Goal: Task Accomplishment & Management: Use online tool/utility

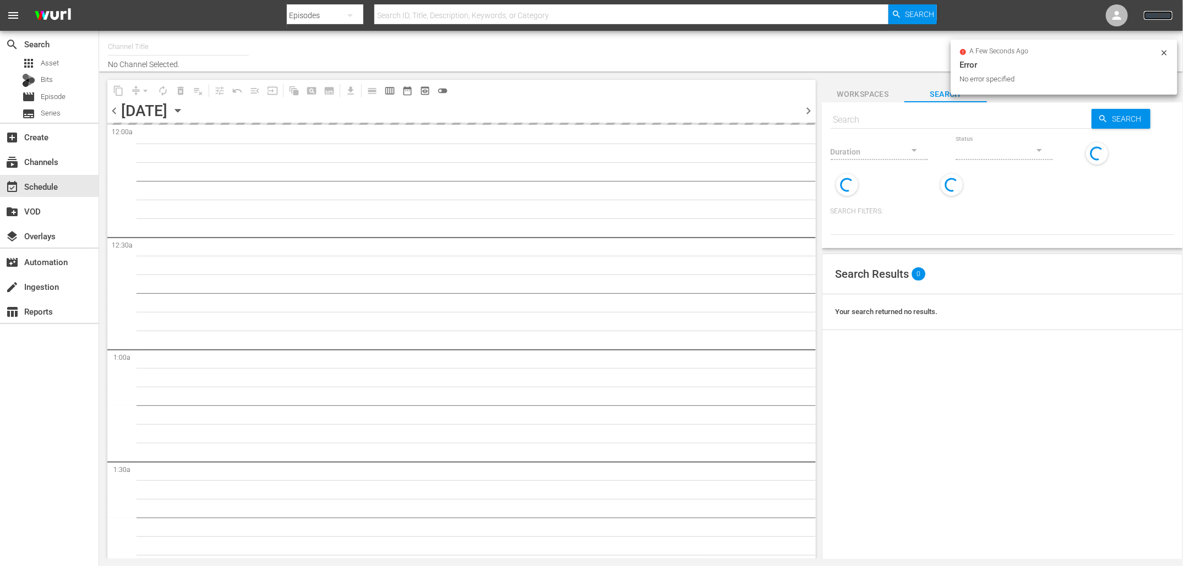
click at [1156, 19] on link "Sign Out" at bounding box center [1158, 15] width 29 height 9
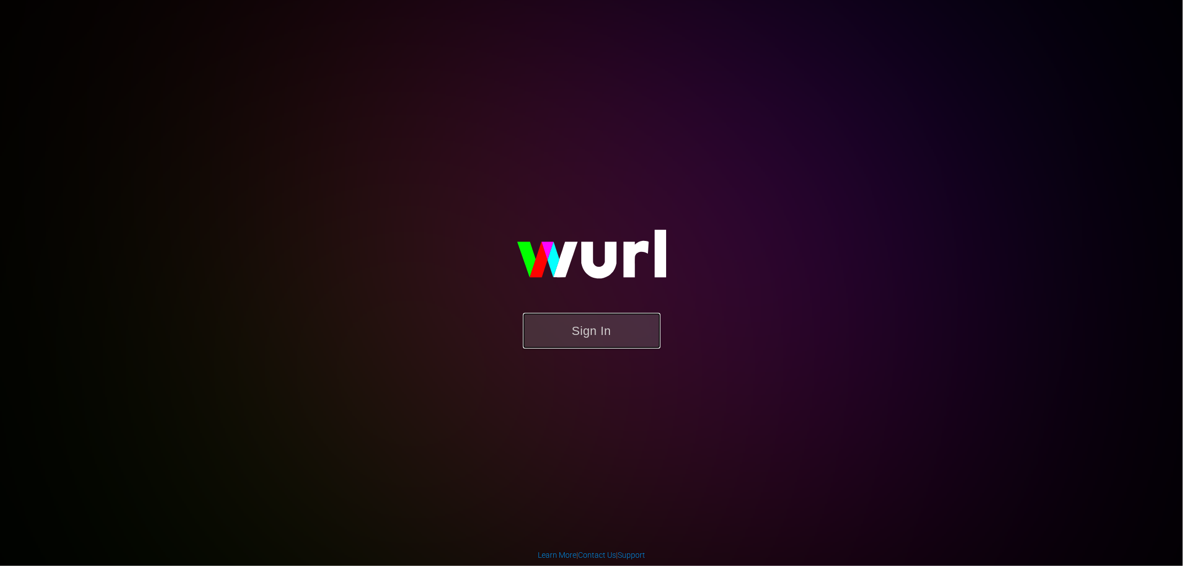
click at [592, 341] on button "Sign In" at bounding box center [592, 331] width 138 height 36
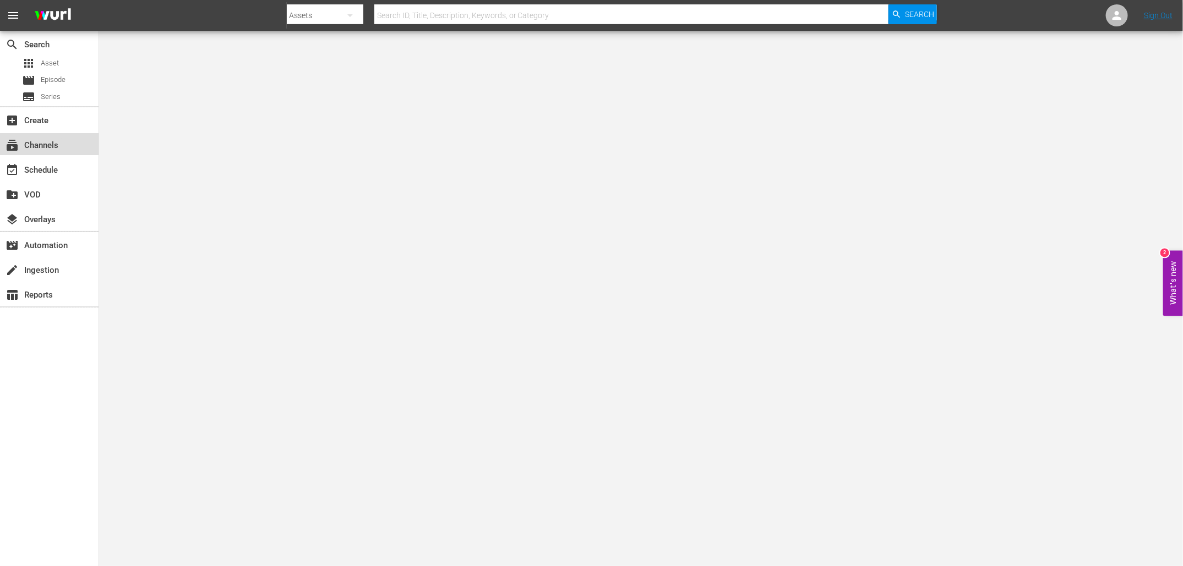
click at [28, 148] on div "subscriptions Channels" at bounding box center [31, 144] width 62 height 10
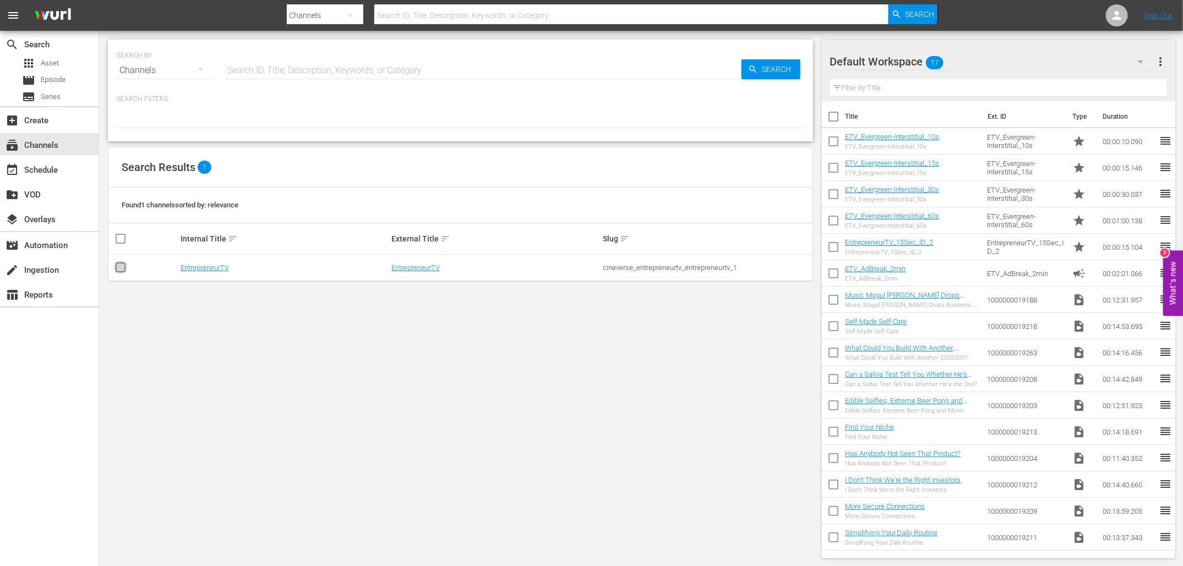
click at [120, 265] on input "checkbox" at bounding box center [120, 269] width 13 height 13
checkbox input "true"
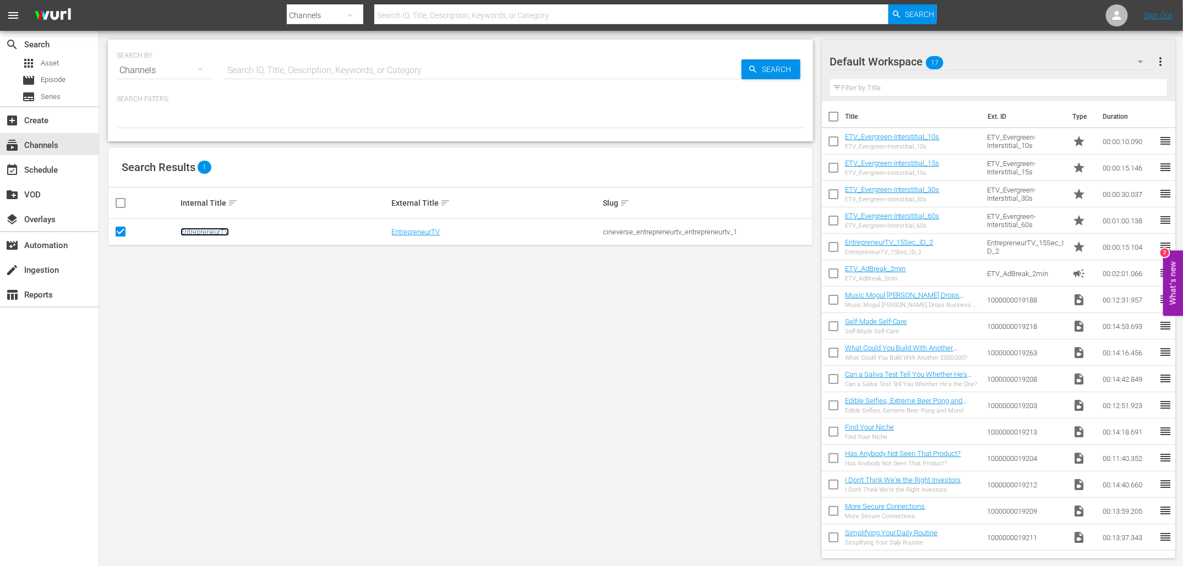
click at [220, 232] on link "EntrepreneurTV" at bounding box center [205, 232] width 48 height 8
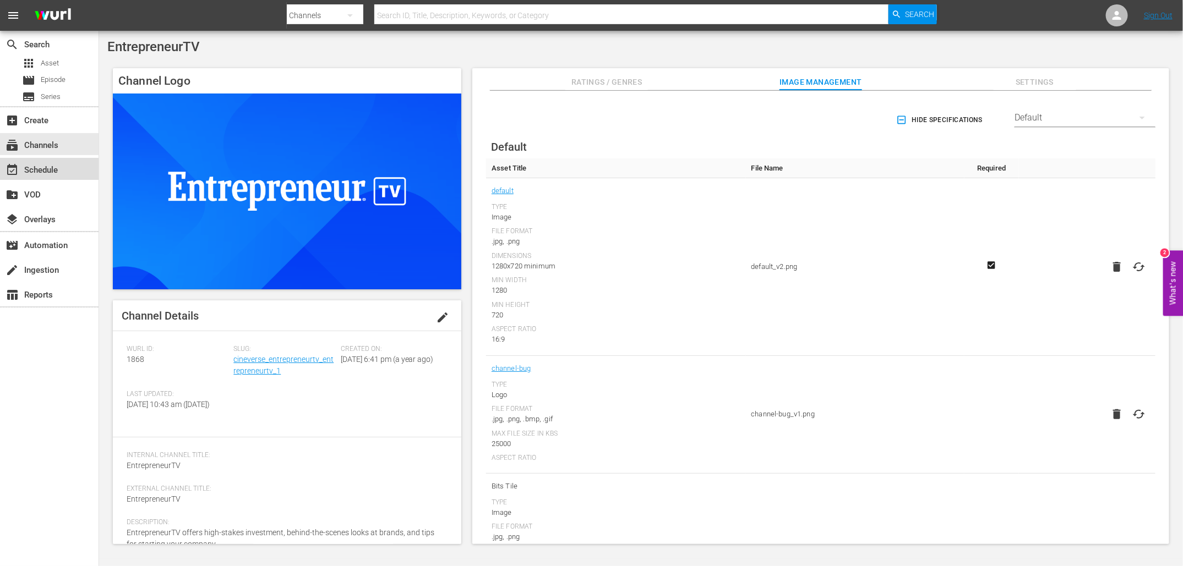
click at [23, 171] on div "event_available Schedule" at bounding box center [31, 168] width 62 height 10
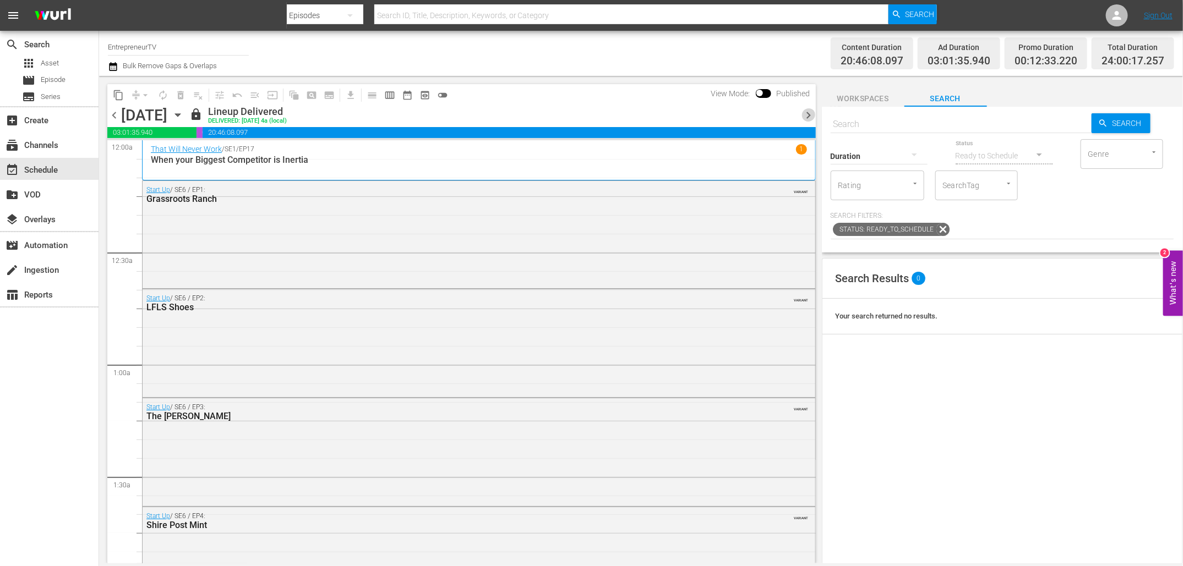
click at [807, 111] on span "chevron_right" at bounding box center [809, 115] width 14 height 14
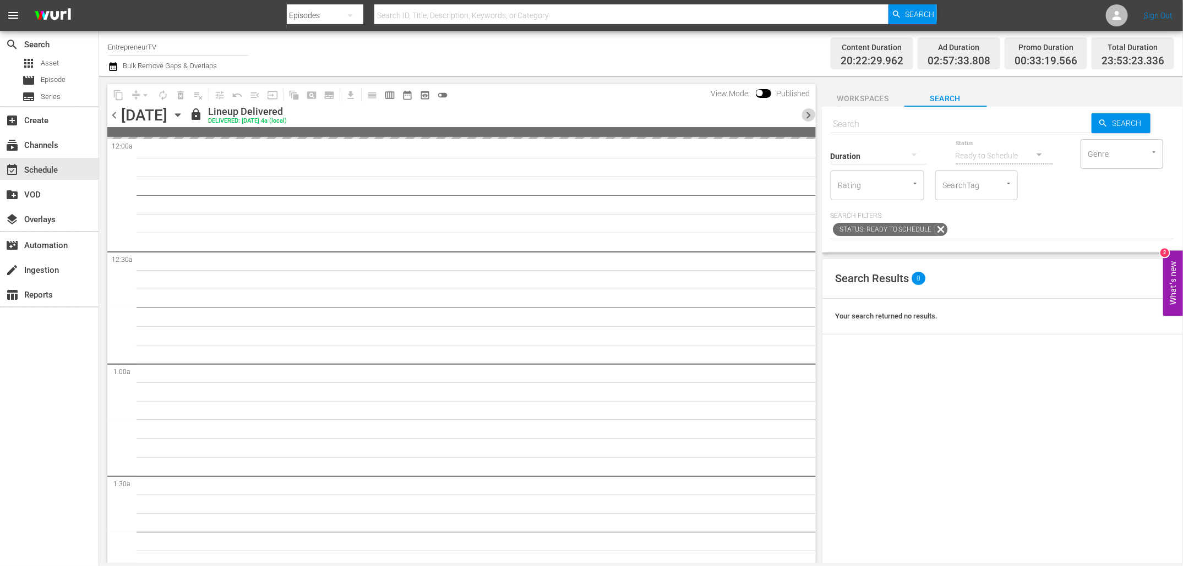
click at [807, 111] on span "chevron_right" at bounding box center [809, 115] width 14 height 14
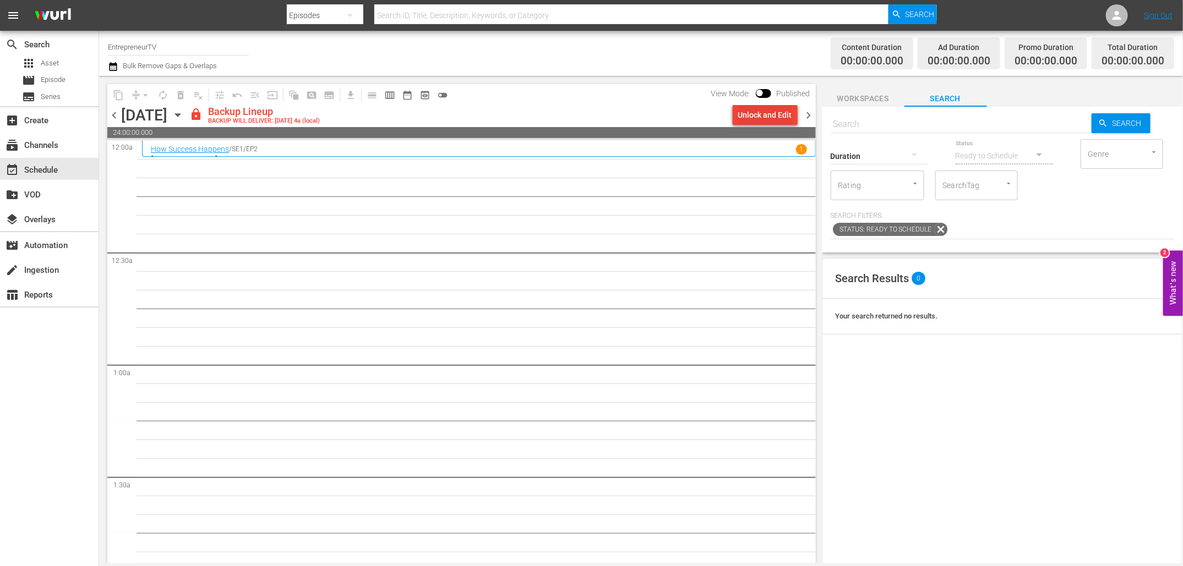
click at [756, 119] on div "Unlock and Edit" at bounding box center [765, 115] width 54 height 20
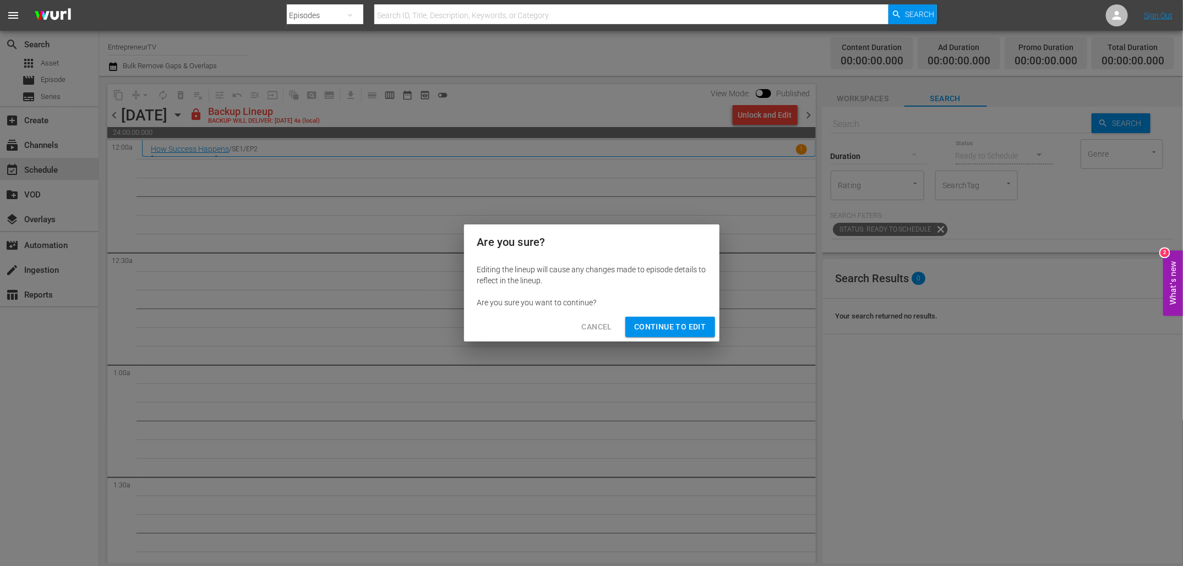
click at [654, 328] on span "Continue to Edit" at bounding box center [670, 327] width 72 height 14
